Goal: Navigation & Orientation: Understand site structure

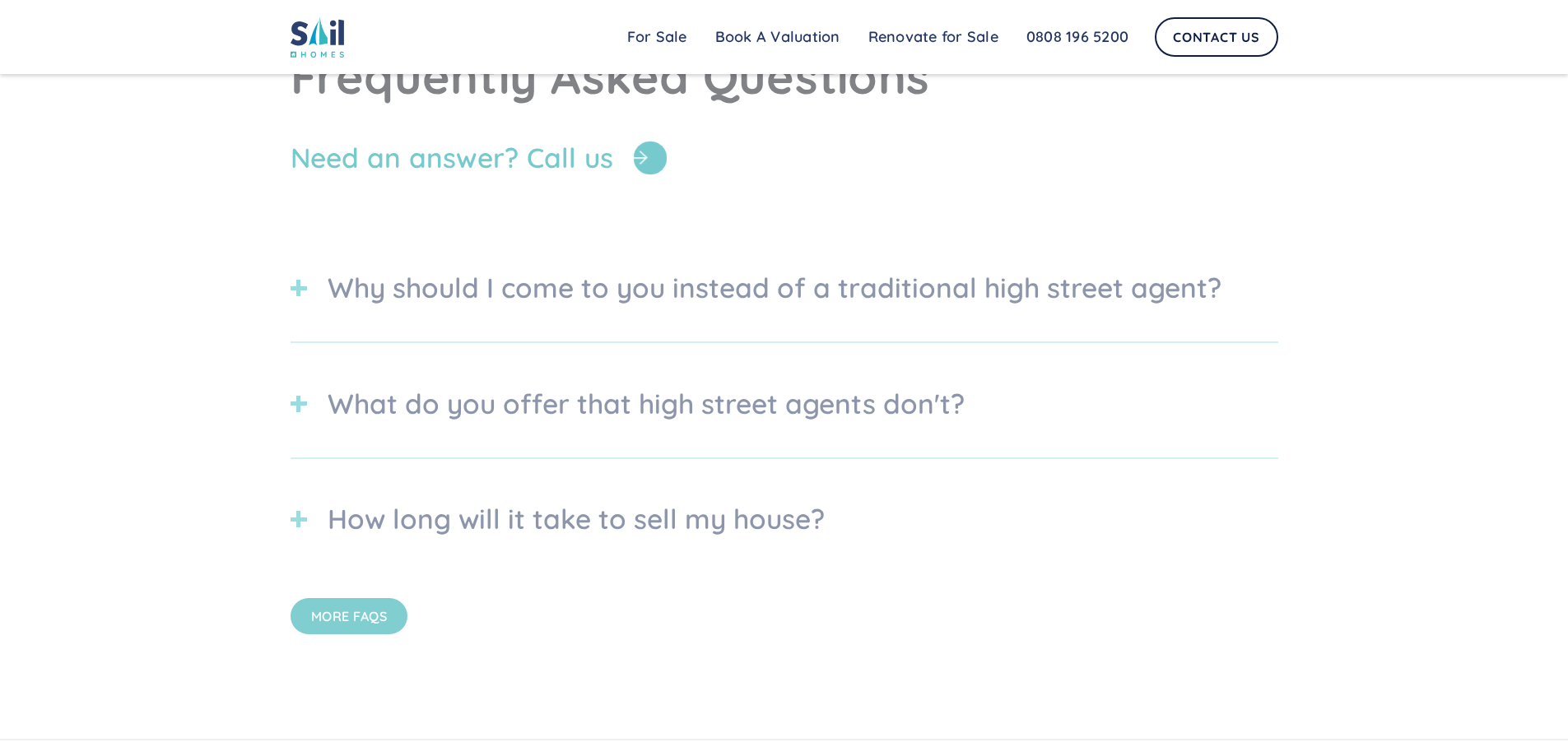
scroll to position [5918, 0]
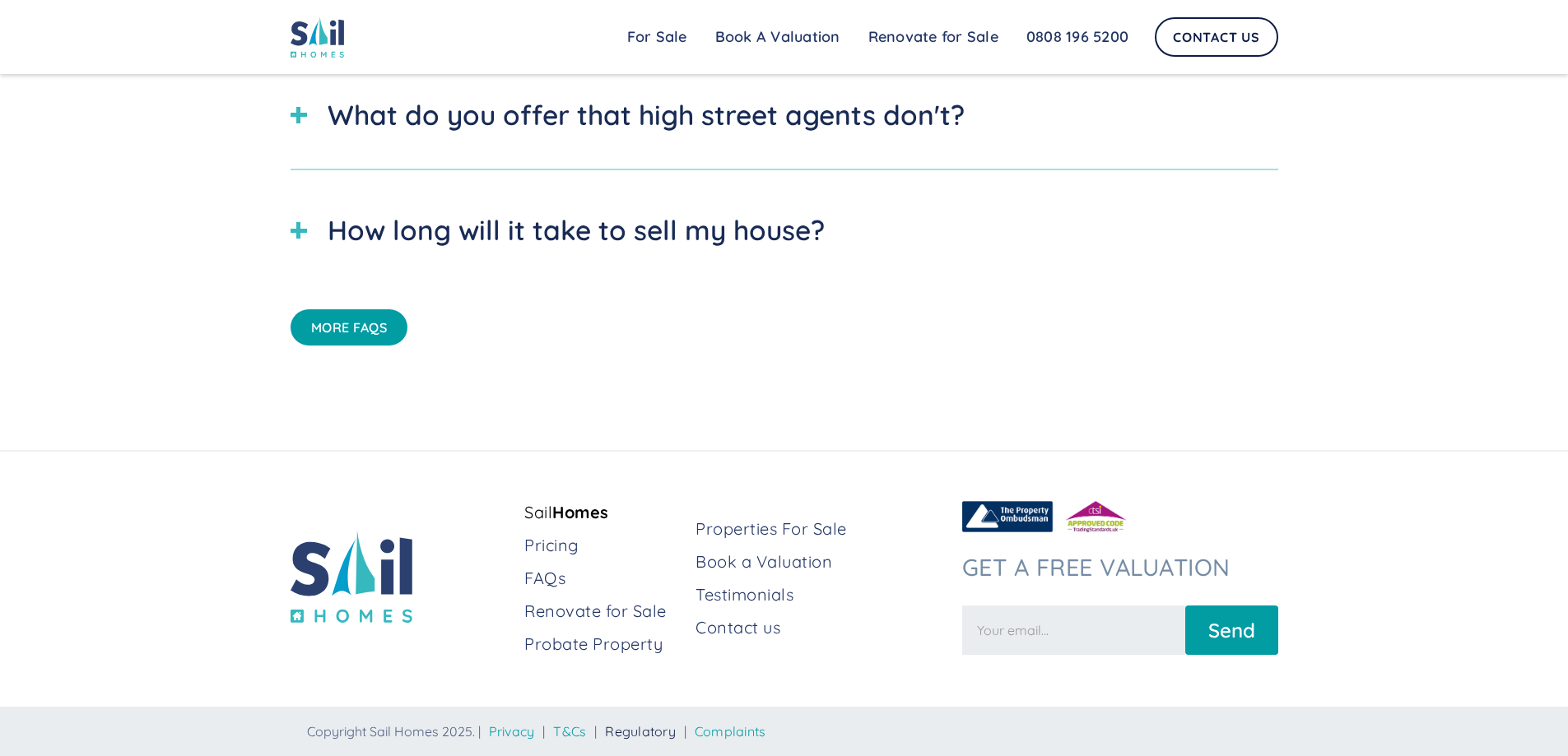
click at [650, 728] on link "Regulatory" at bounding box center [640, 732] width 71 height 17
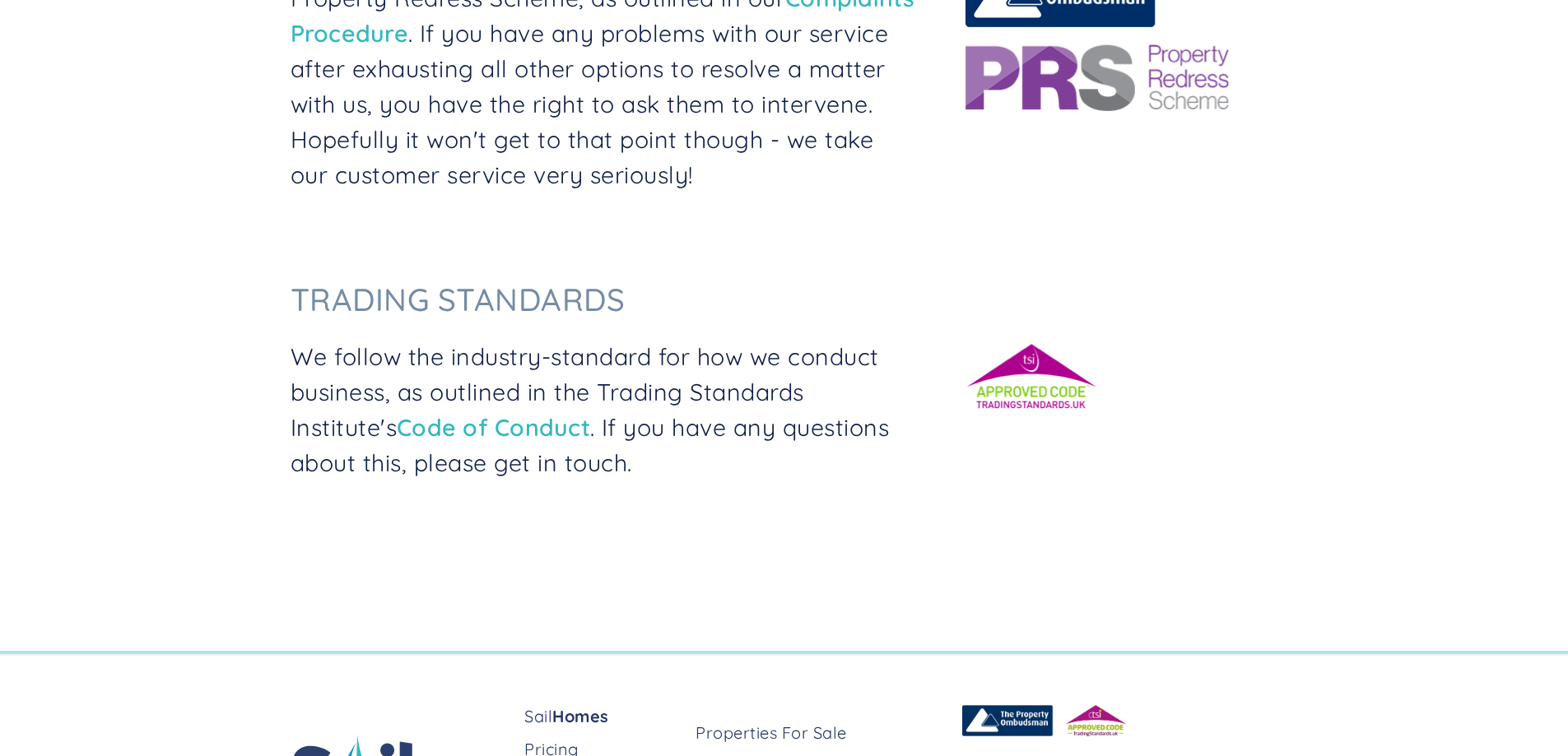
scroll to position [703, 0]
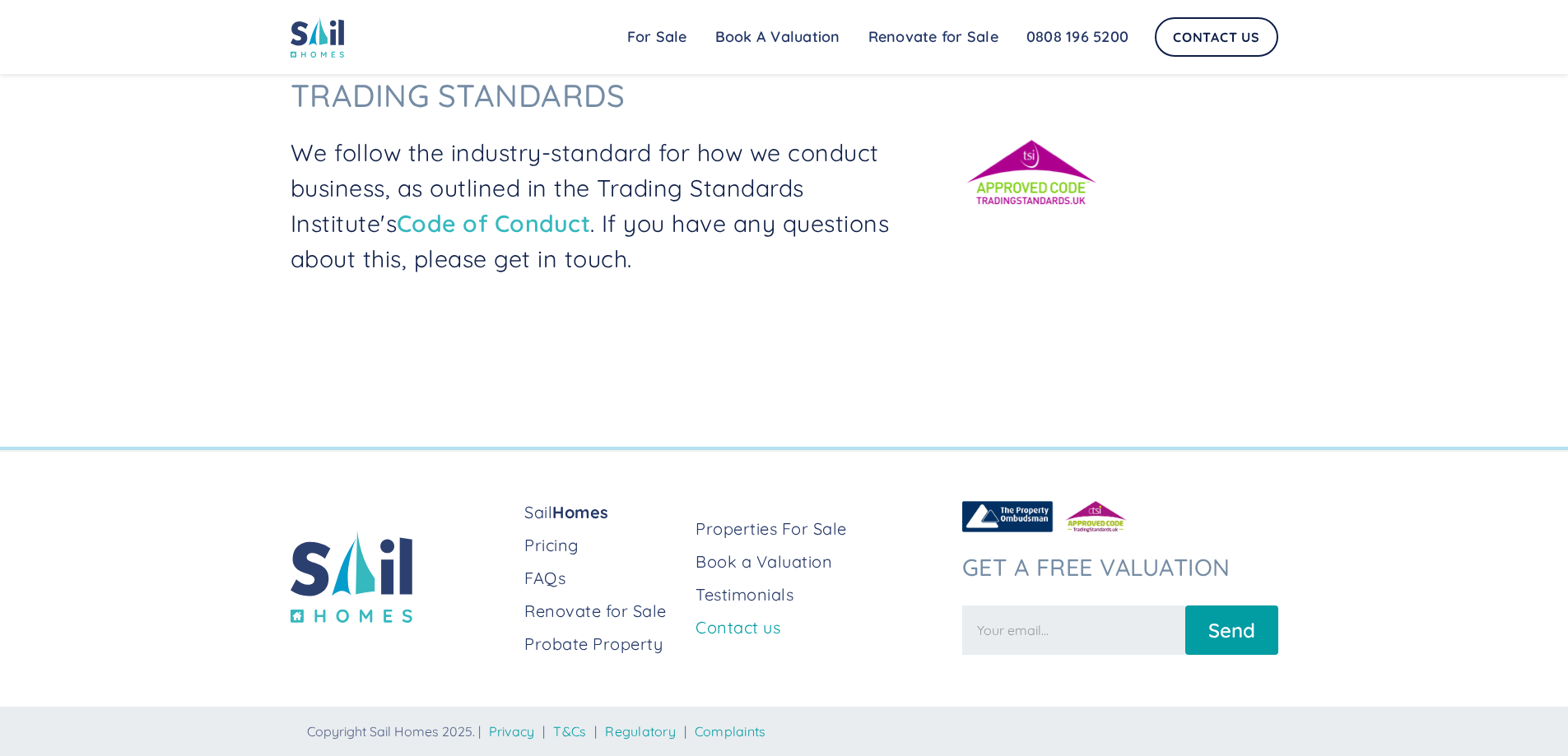
click at [730, 626] on link "Contact us" at bounding box center [822, 628] width 253 height 23
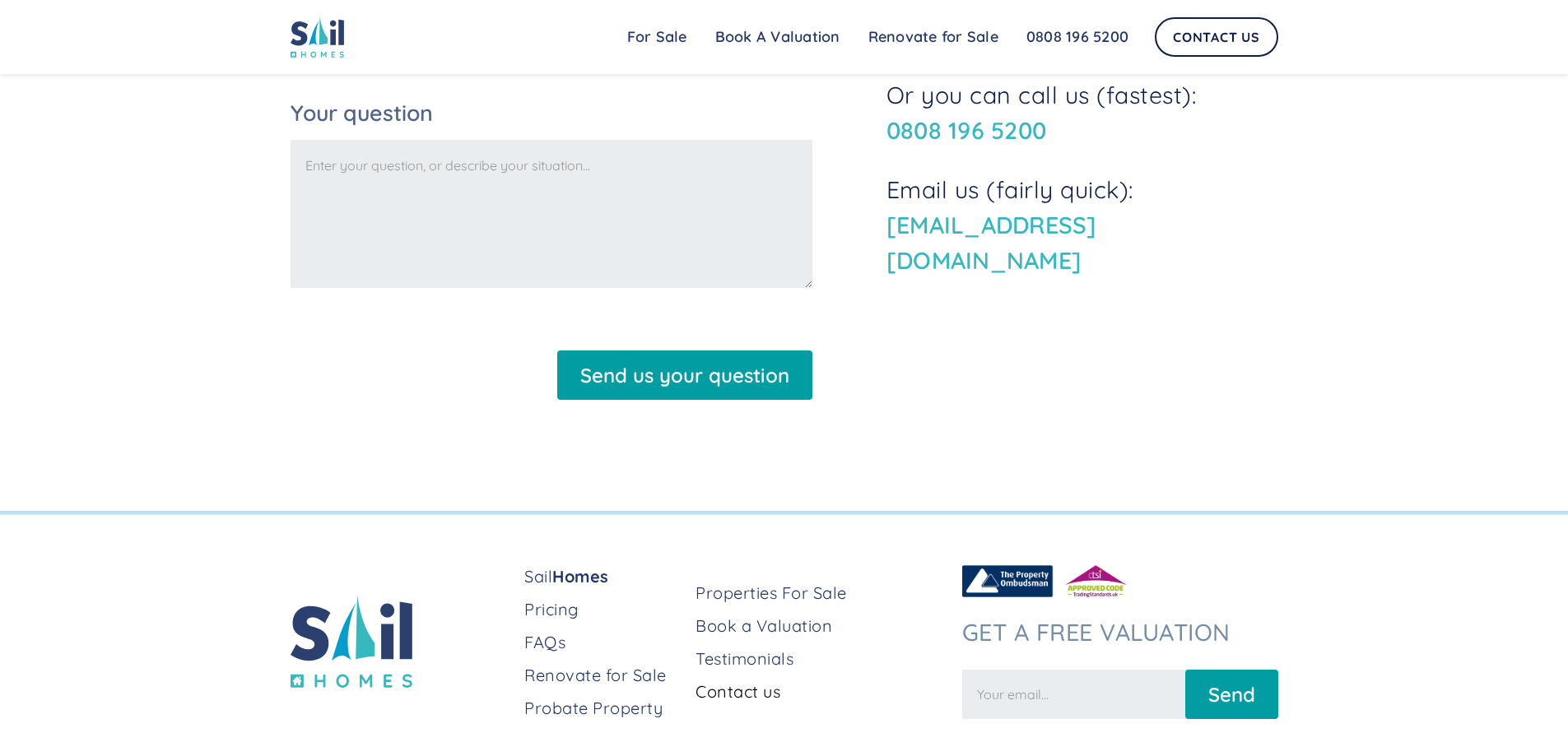
scroll to position [728, 0]
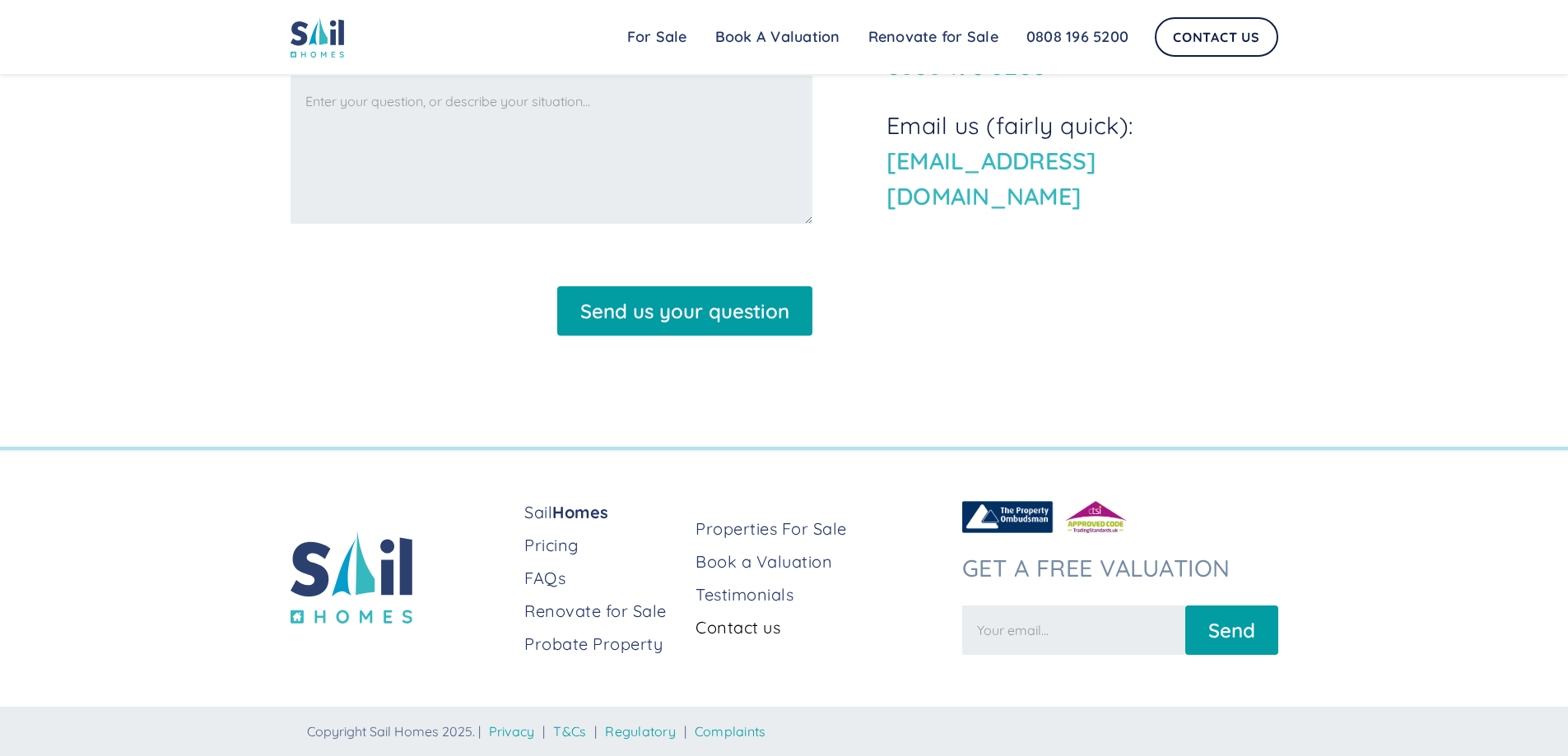
click at [737, 628] on link "Contact us" at bounding box center [822, 628] width 253 height 23
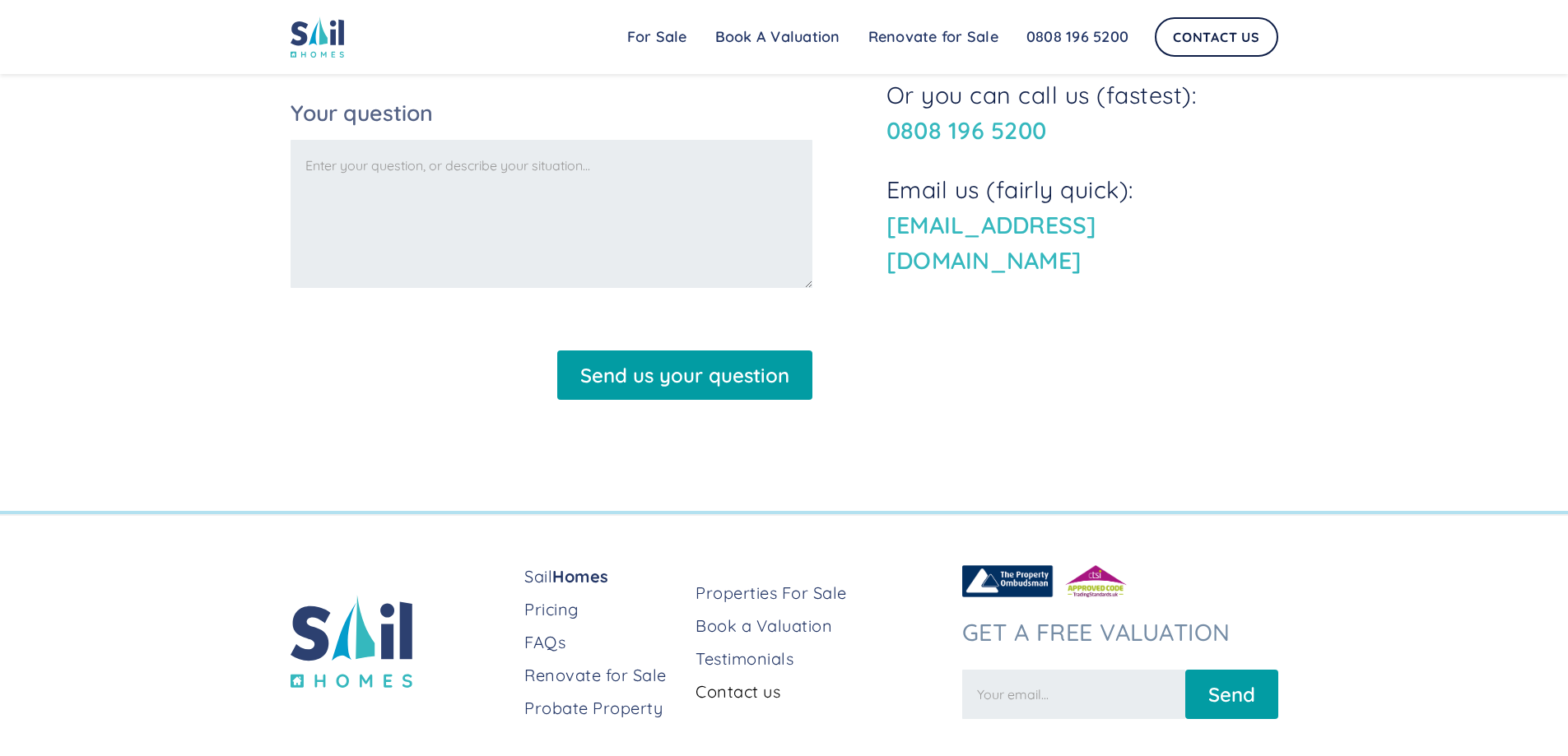
scroll to position [728, 0]
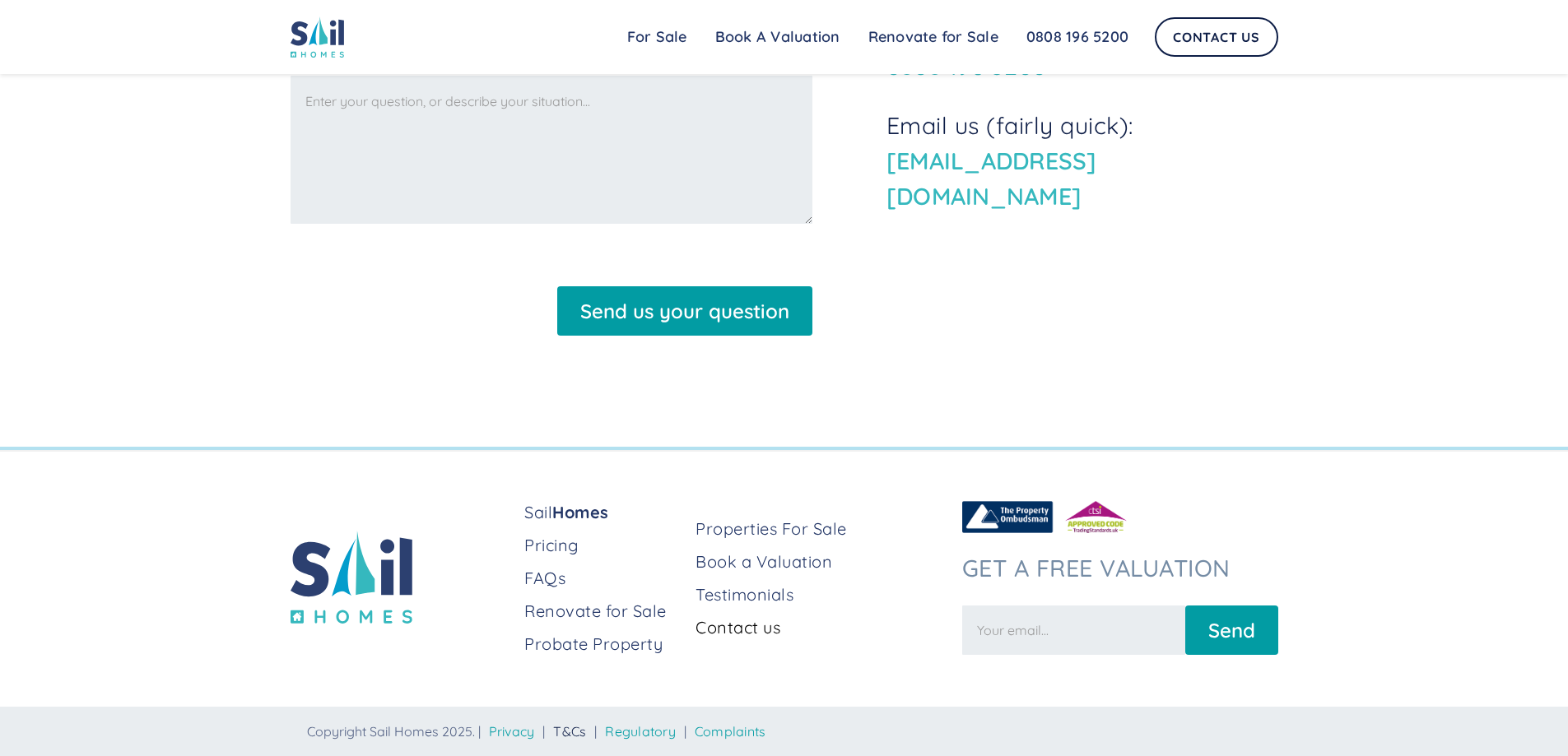
click at [577, 729] on link "T&Cs" at bounding box center [569, 732] width 33 height 17
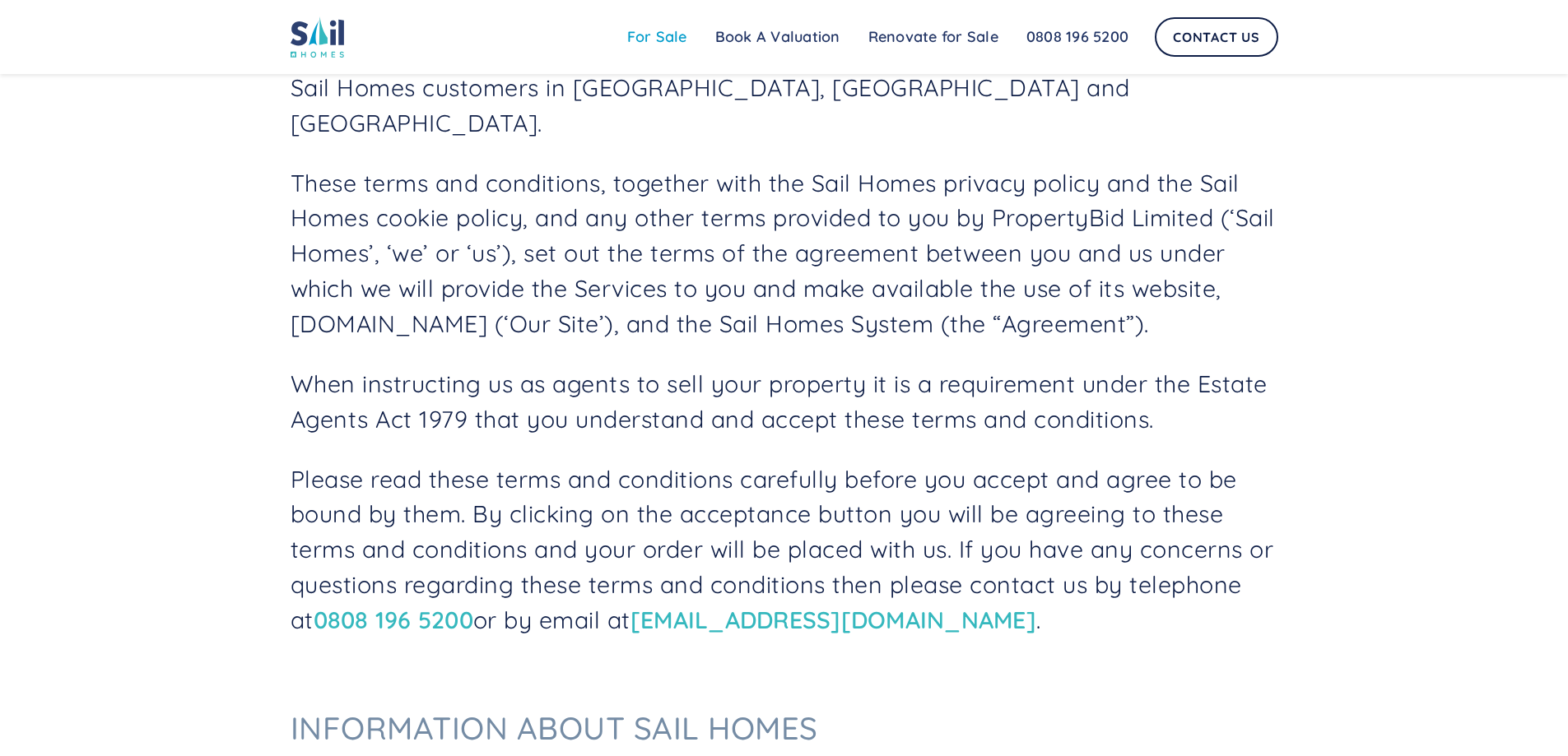
scroll to position [247, 0]
